Goal: Find specific page/section: Find specific page/section

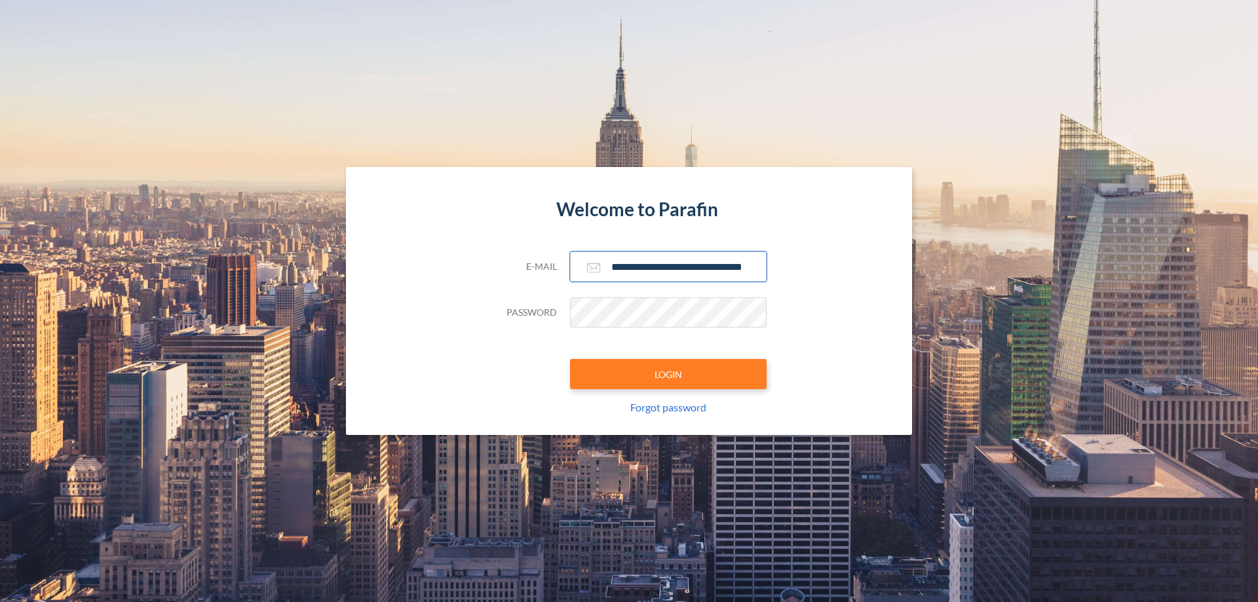
type input "**********"
click at [668, 374] on button "LOGIN" at bounding box center [668, 374] width 197 height 30
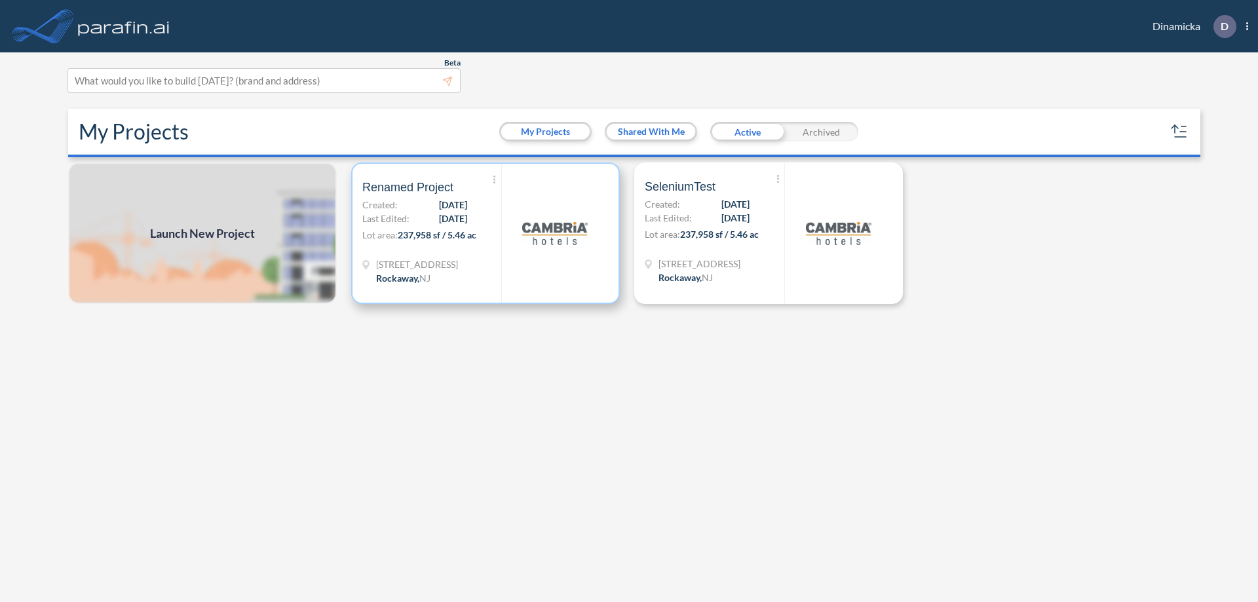
scroll to position [3, 0]
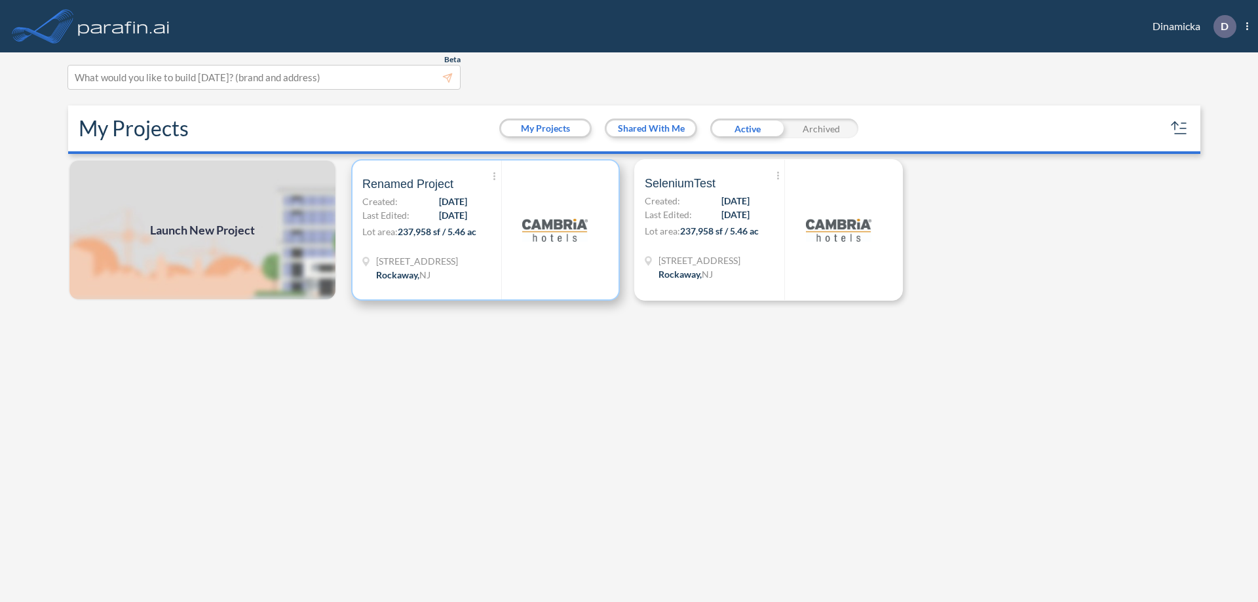
click at [485, 230] on p "Lot area: 237,958 sf / 5.46 ac" at bounding box center [431, 234] width 139 height 19
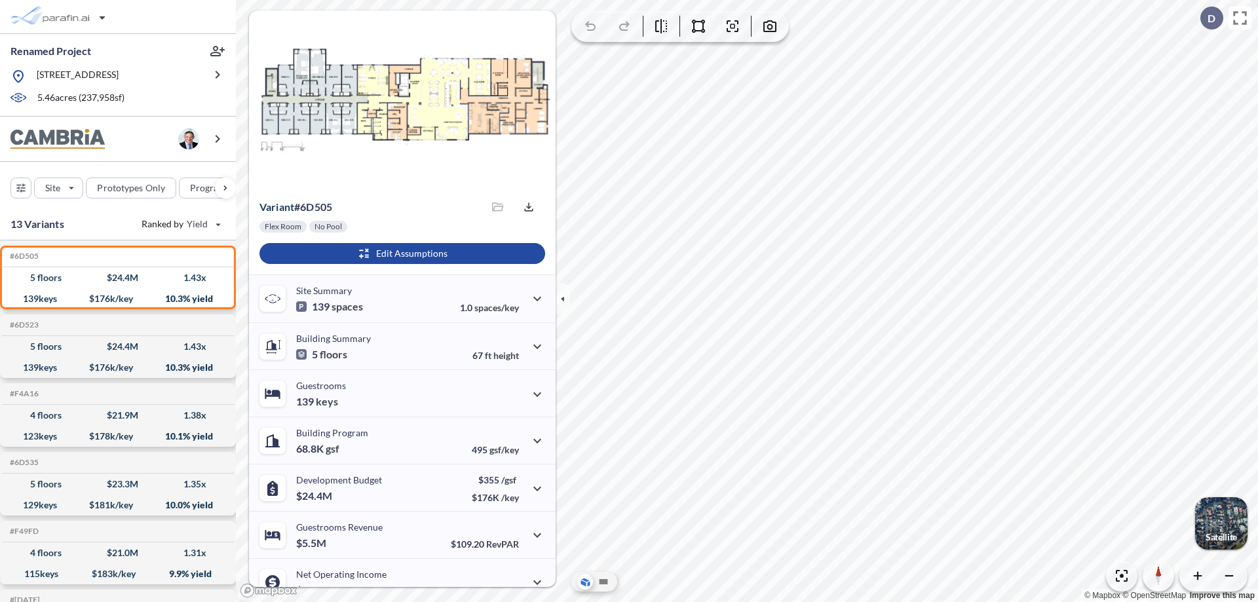
scroll to position [66, 0]
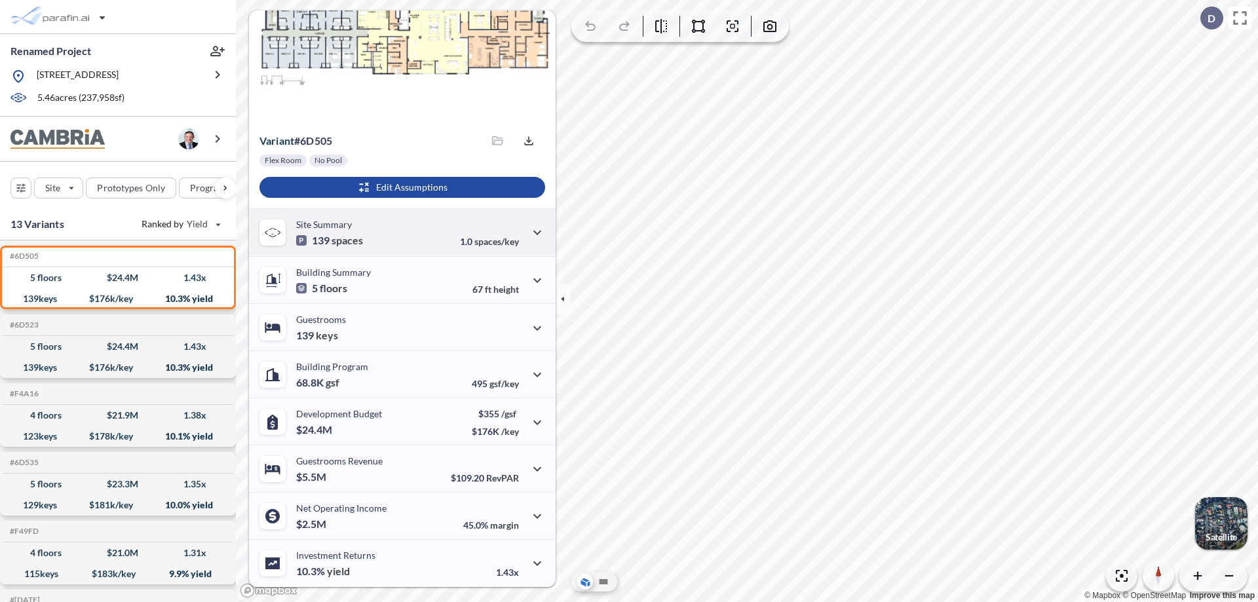
click at [400, 232] on div "Site Summary 139 spaces 1.0 spaces/key" at bounding box center [402, 231] width 307 height 47
